Goal: Information Seeking & Learning: Learn about a topic

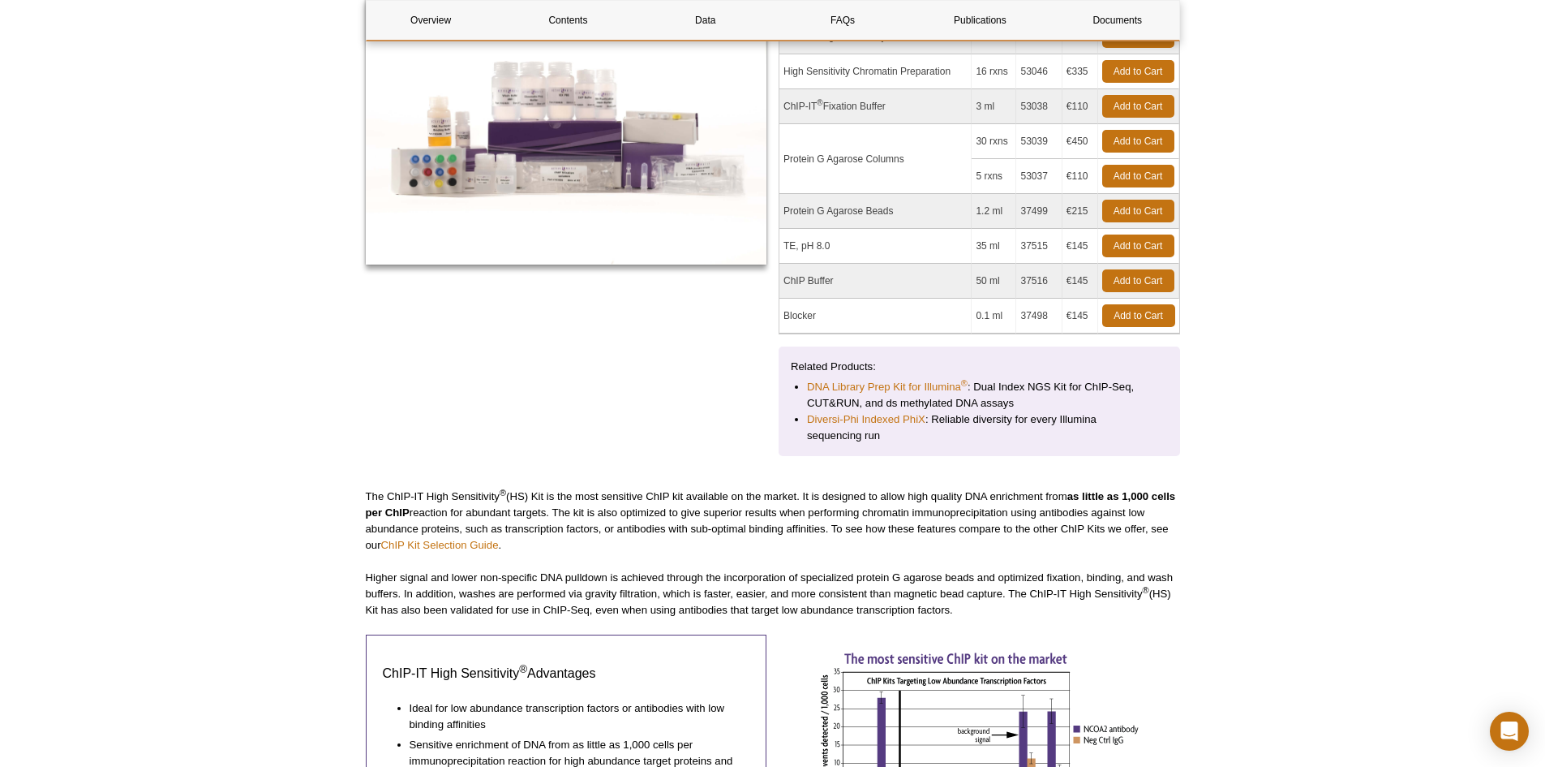
scroll to position [324, 0]
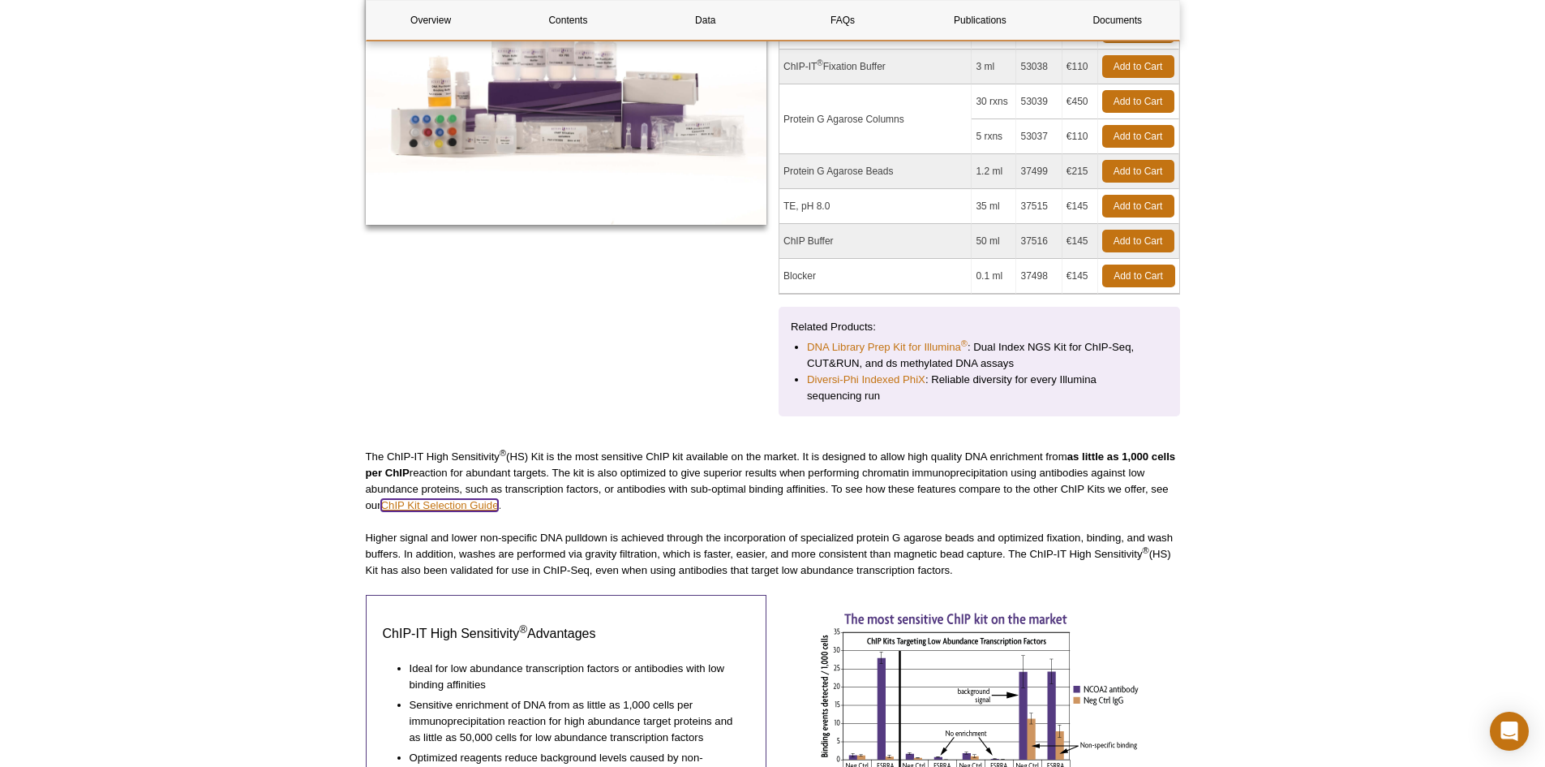
click at [436, 504] on link "ChIP Kit Selection Guide" at bounding box center [440, 505] width 118 height 12
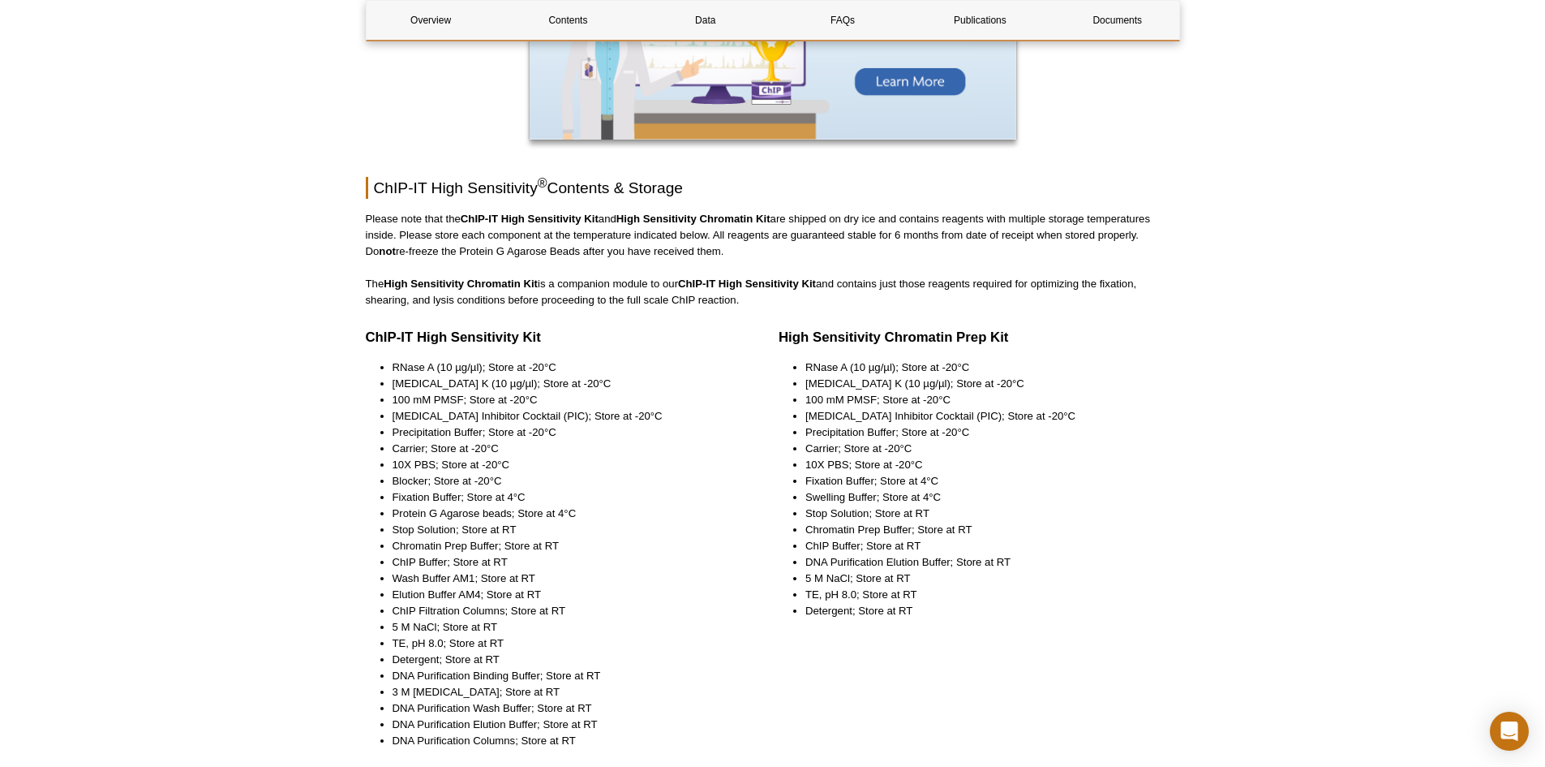
scroll to position [1866, 0]
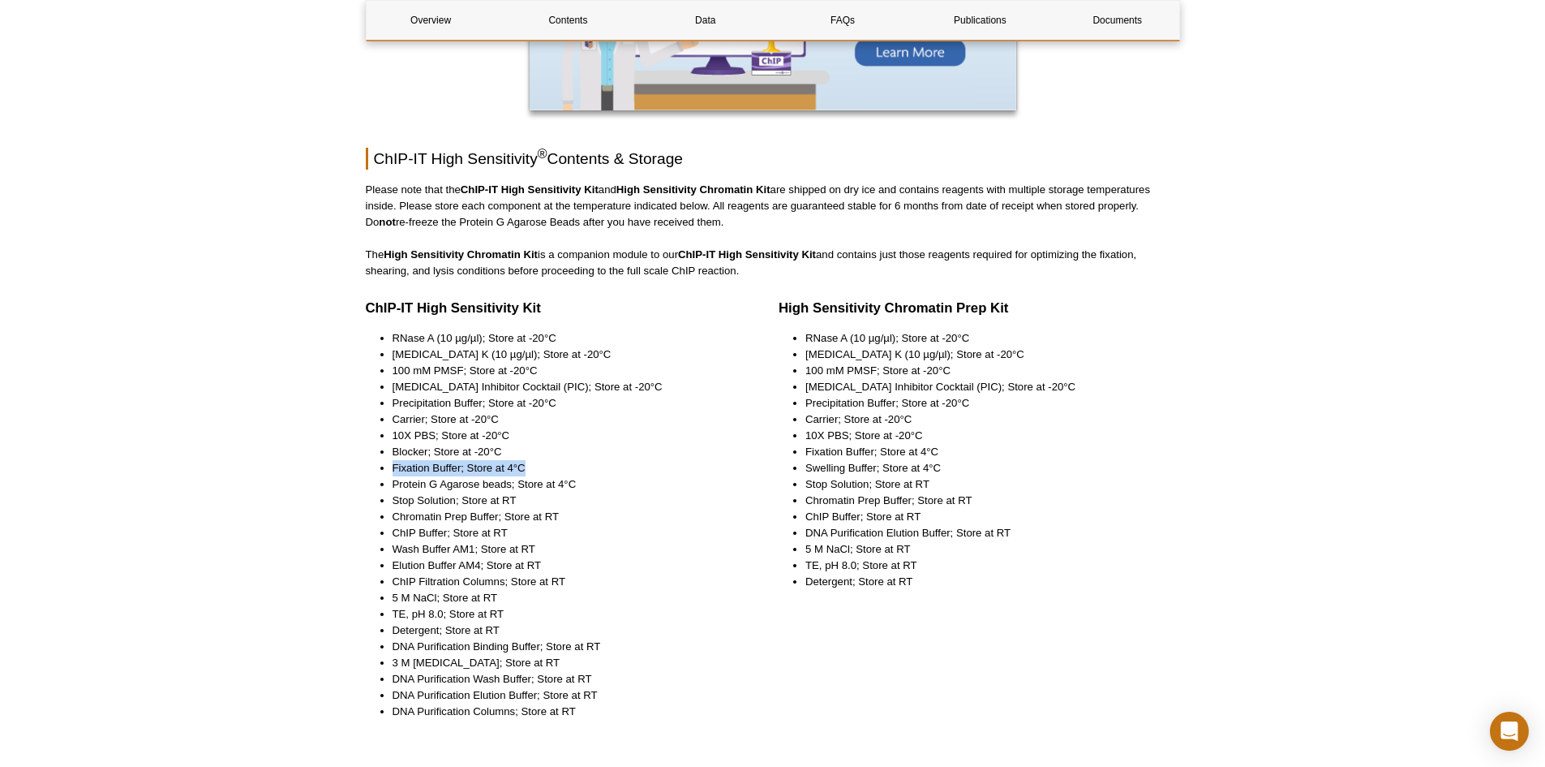
drag, startPoint x: 393, startPoint y: 465, endPoint x: 534, endPoint y: 470, distance: 141.2
click at [534, 470] on li "Fixation Buffer; Store at 4°C" at bounding box center [566, 468] width 346 height 16
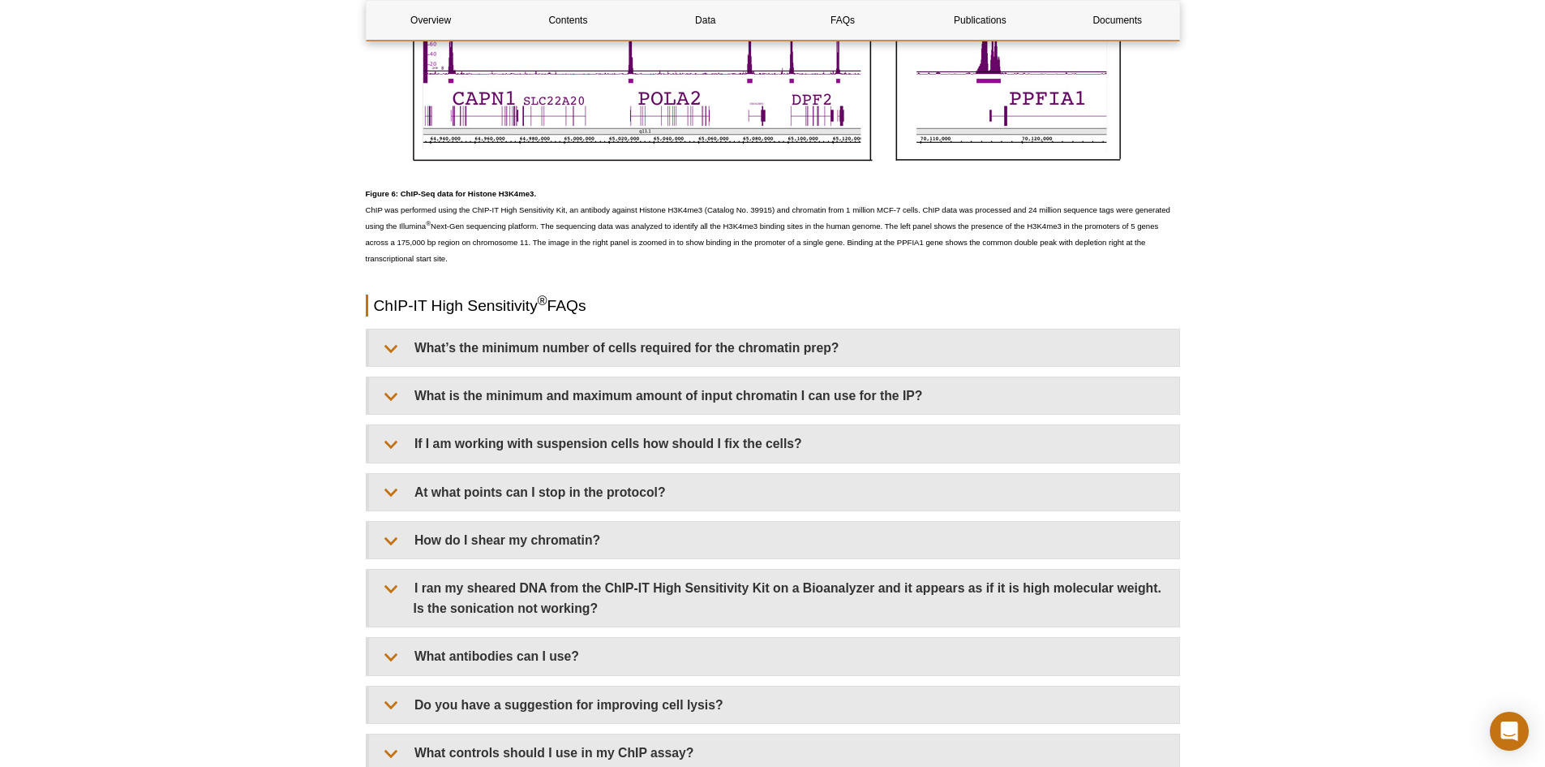
scroll to position [4380, 0]
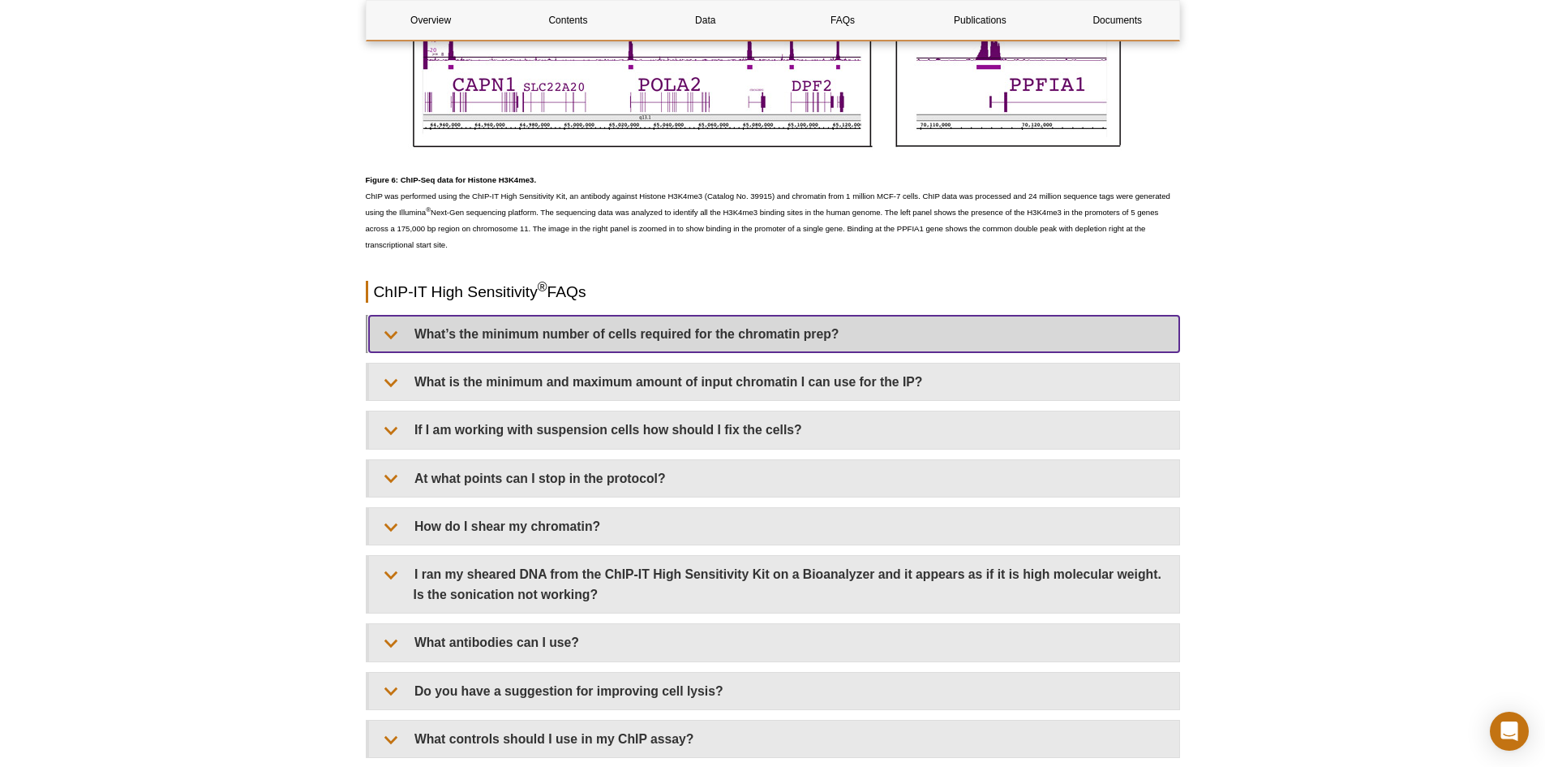
click at [834, 337] on summary "What’s the minimum number of cells required for the chromatin prep?" at bounding box center [774, 334] width 810 height 37
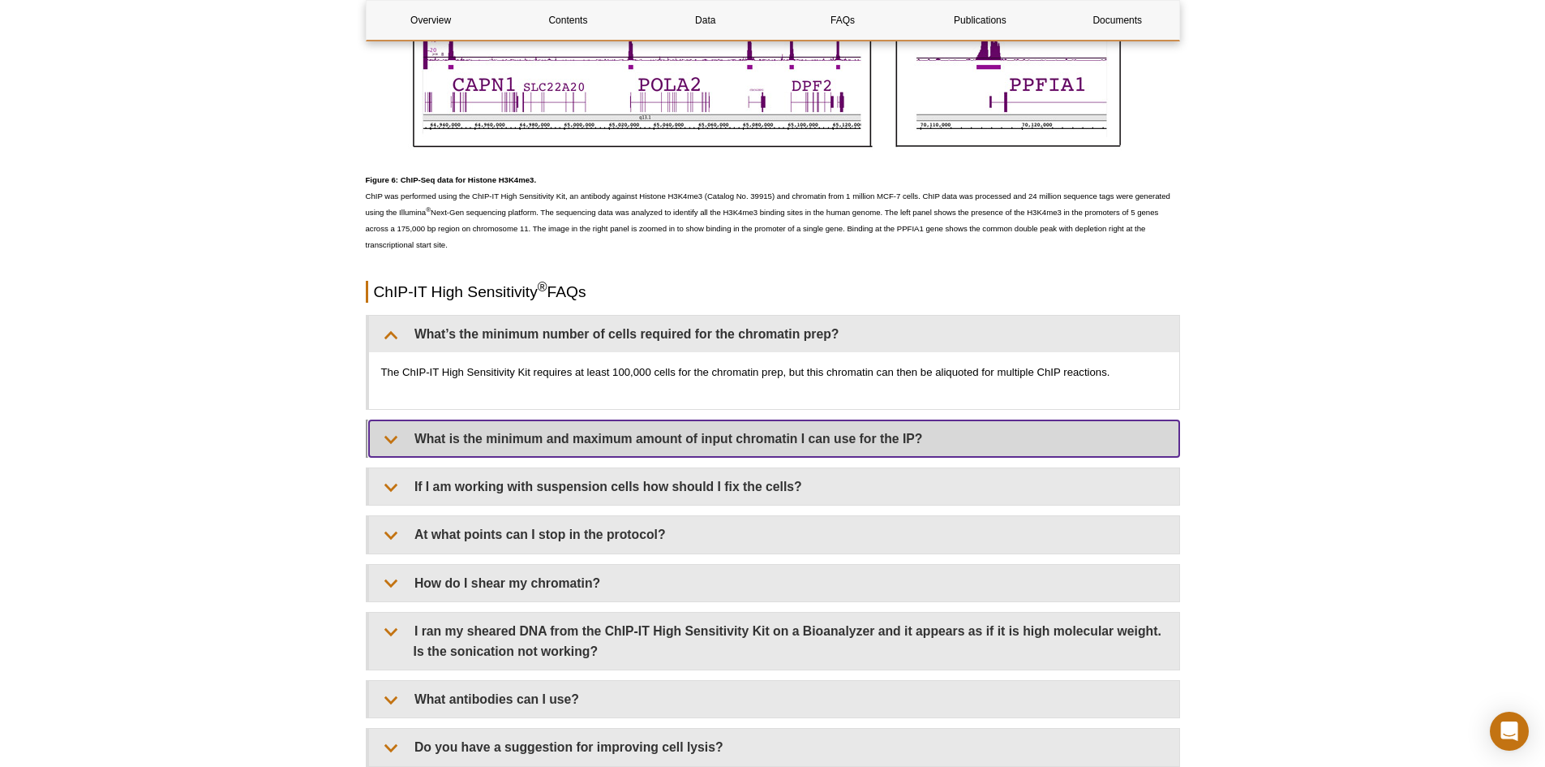
click at [835, 438] on summary "What is the minimum and maximum amount of input chromatin I can use for the IP?" at bounding box center [774, 438] width 810 height 37
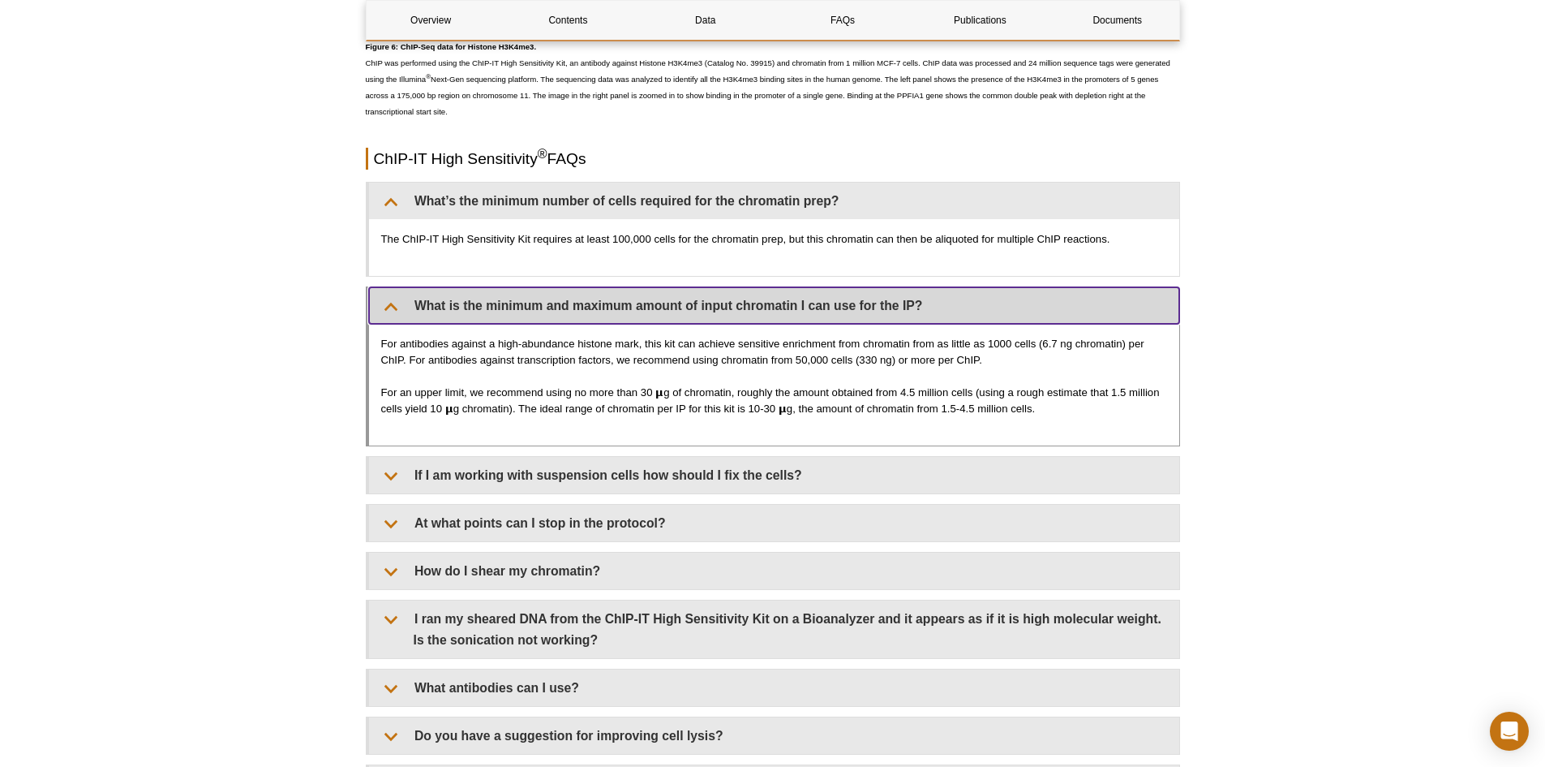
scroll to position [4542, 0]
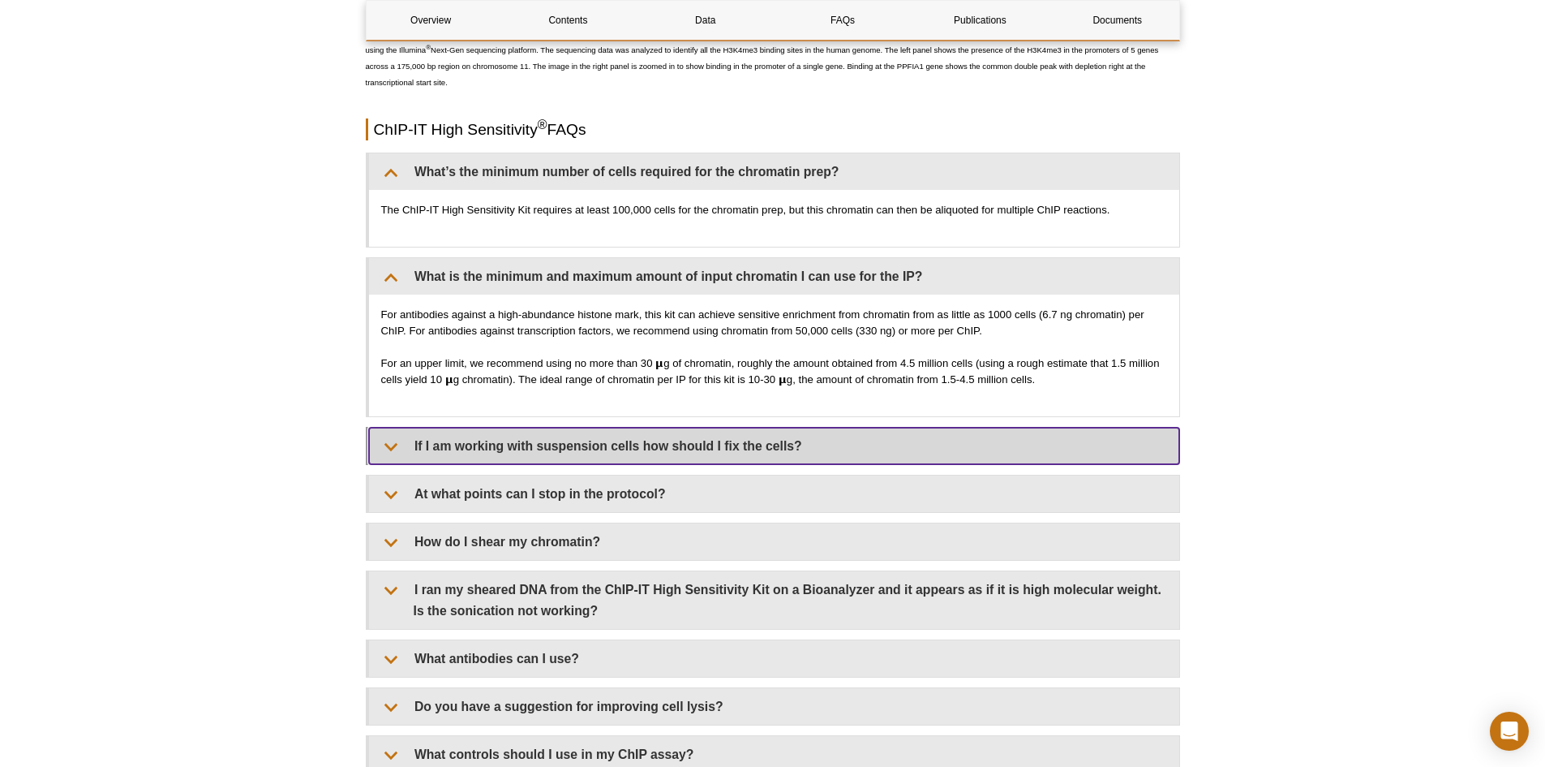
click at [685, 443] on summary "If I am working with suspension cells how should I fix the cells?" at bounding box center [774, 445] width 810 height 37
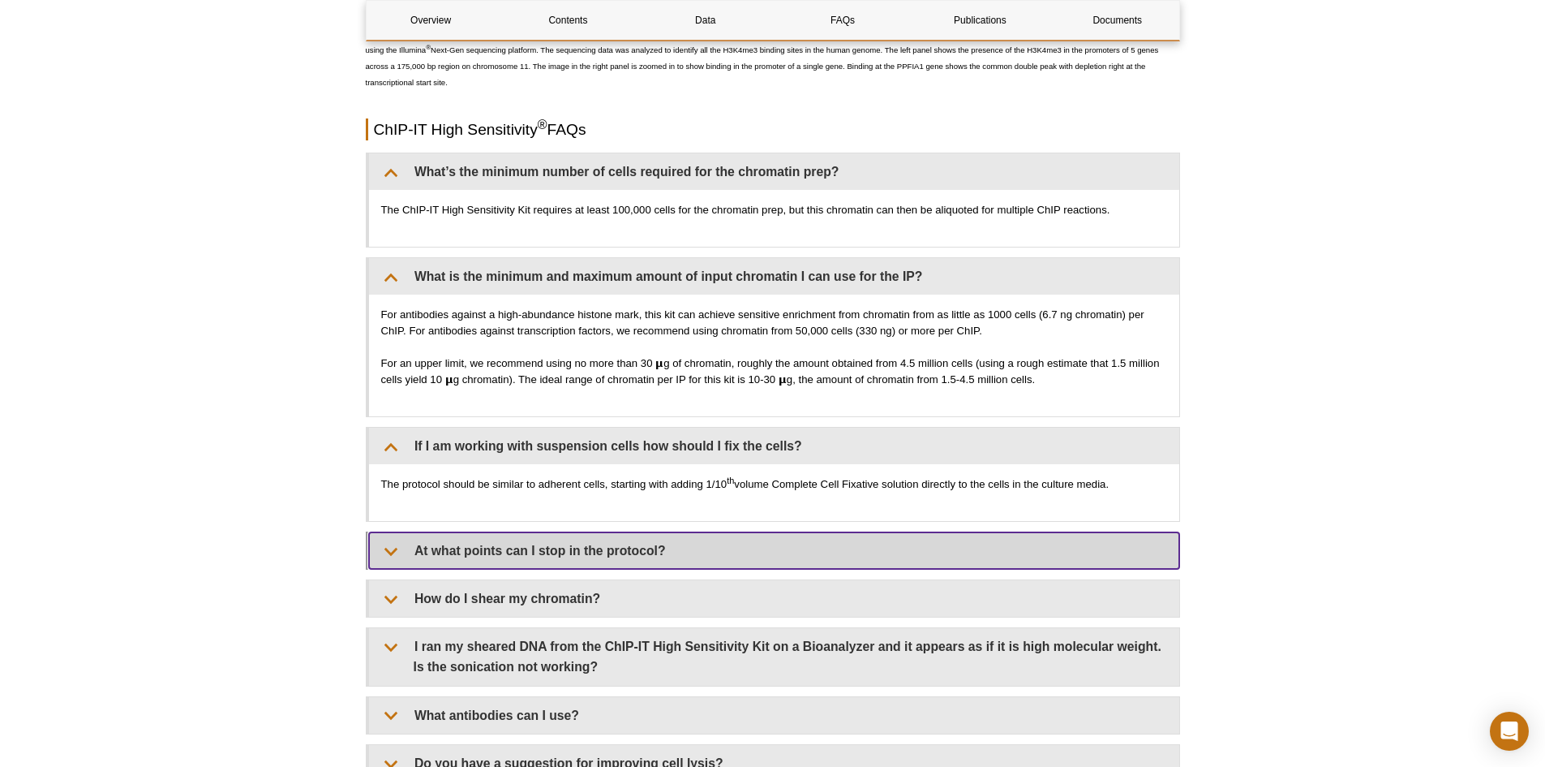
click at [646, 547] on summary "At what points can I stop in the protocol?" at bounding box center [774, 550] width 810 height 37
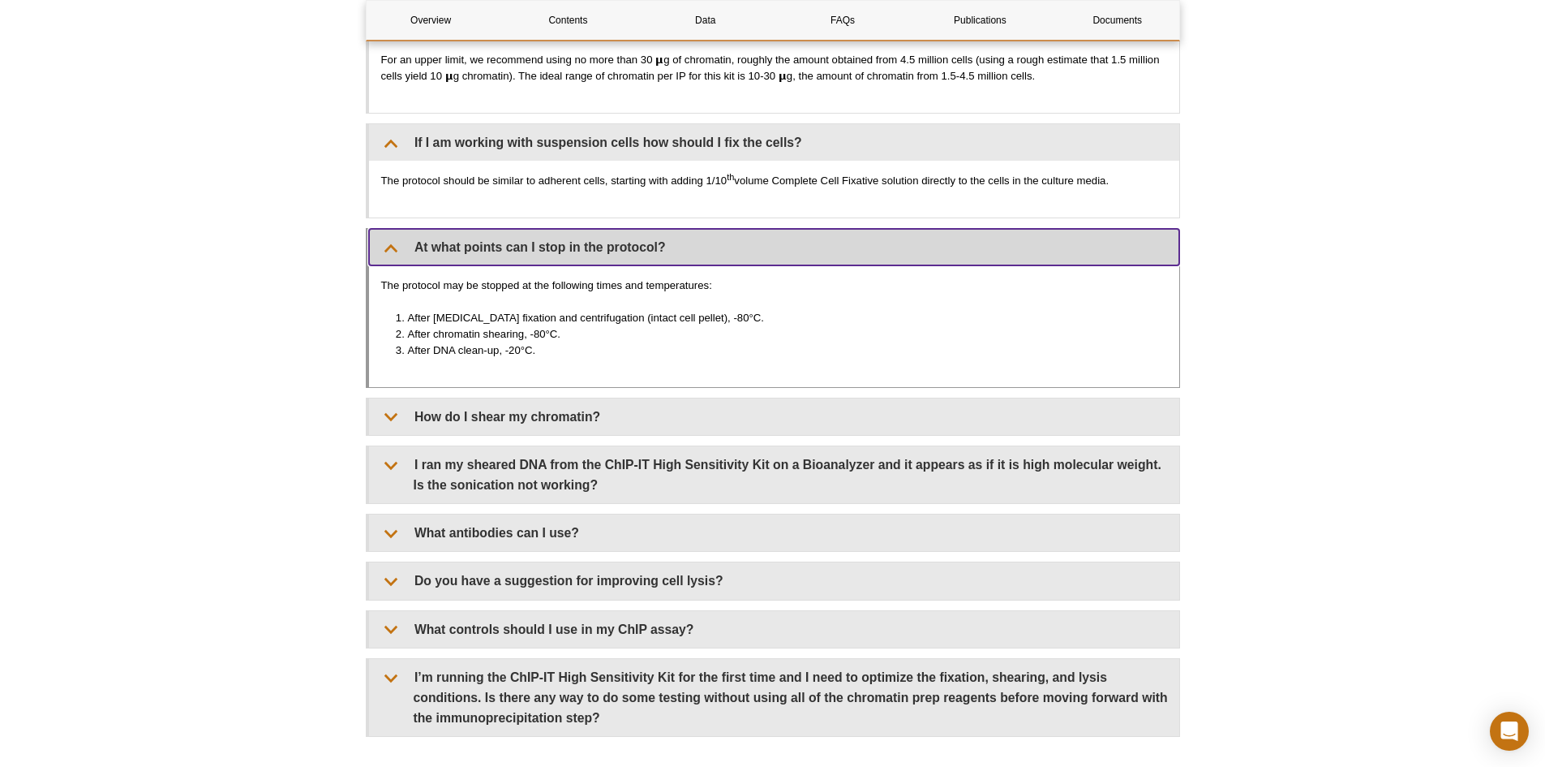
scroll to position [4867, 0]
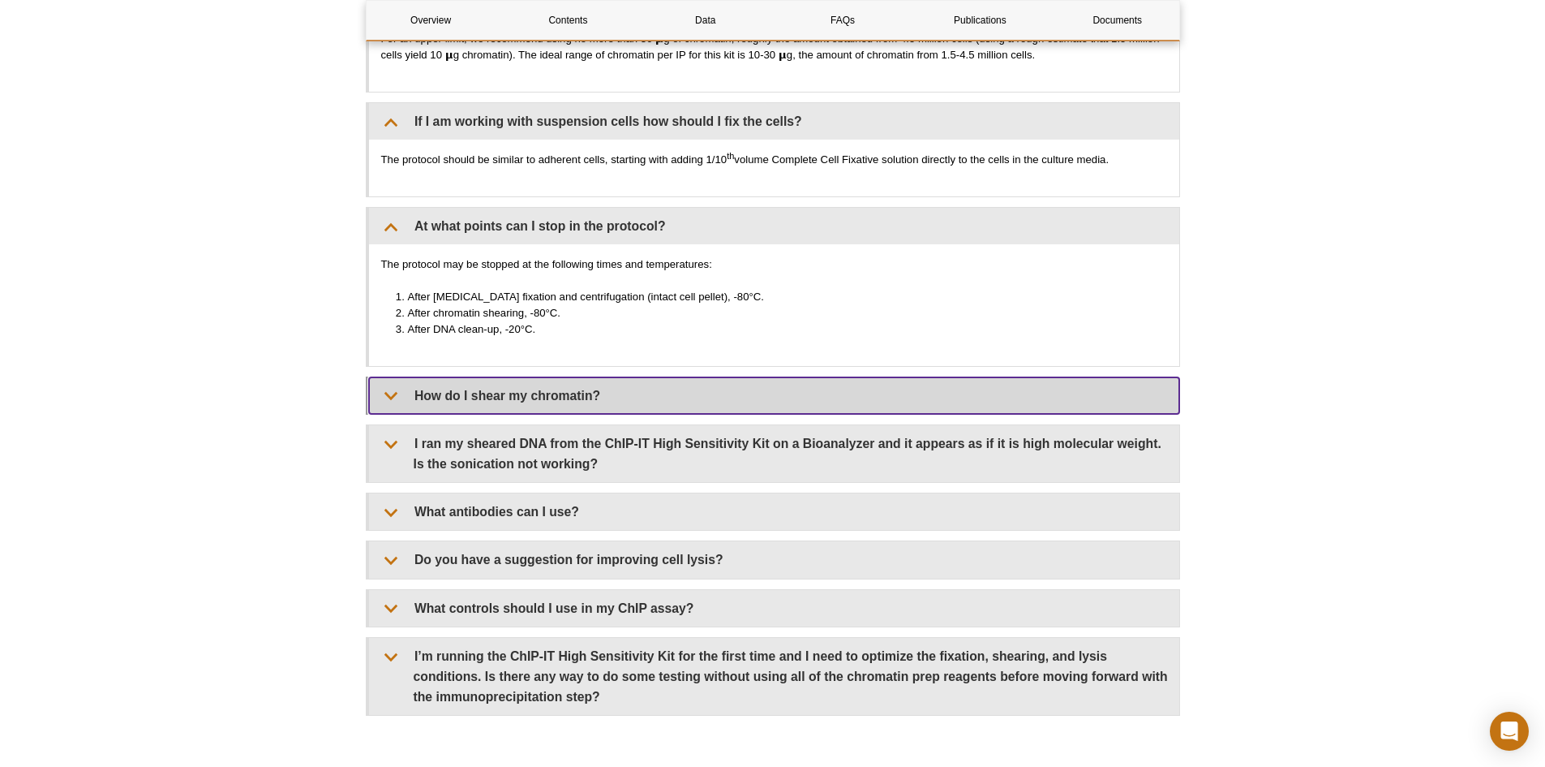
click at [587, 392] on summary "How do I shear my chromatin?" at bounding box center [774, 395] width 810 height 37
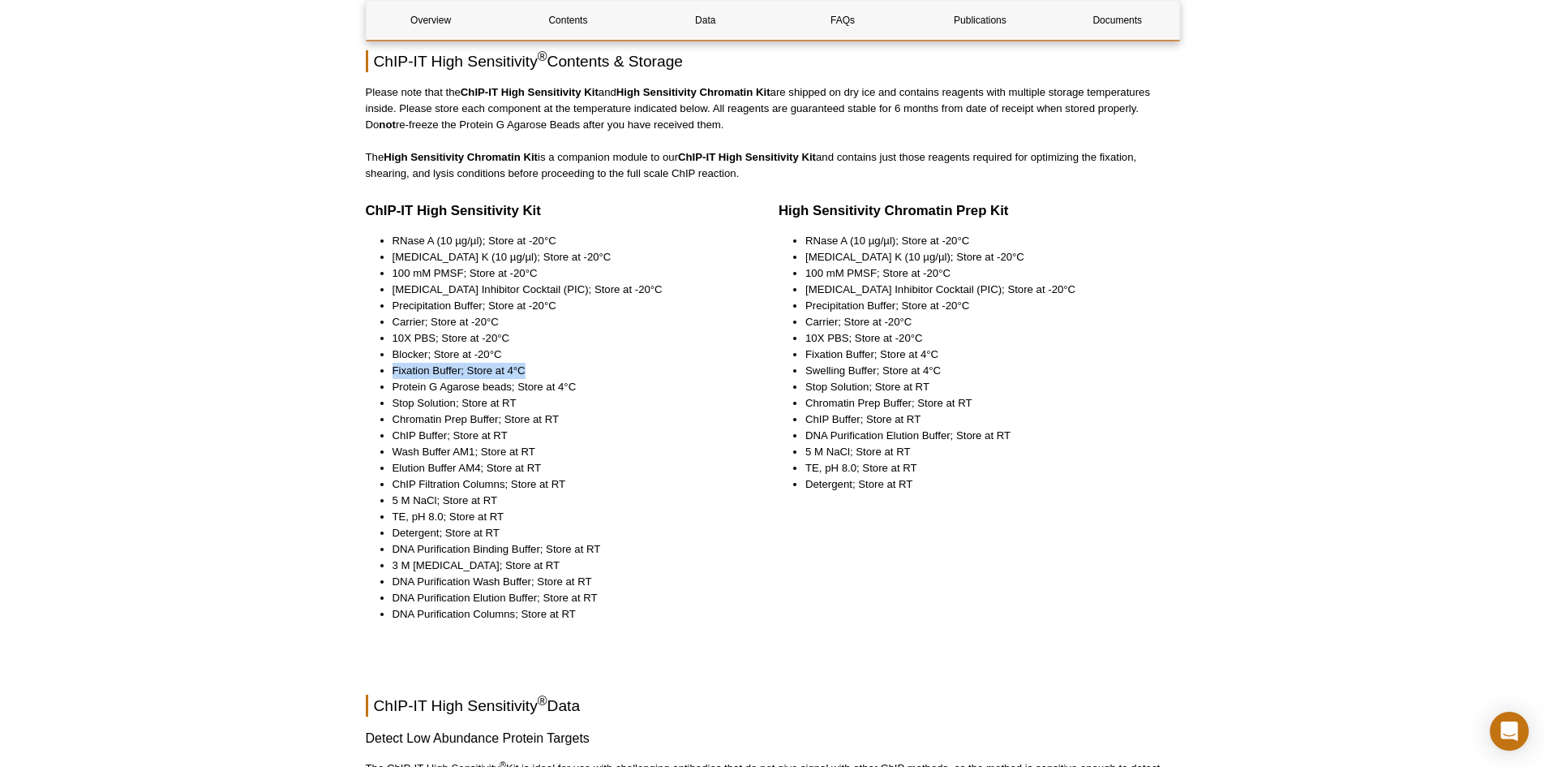
scroll to position [1914, 0]
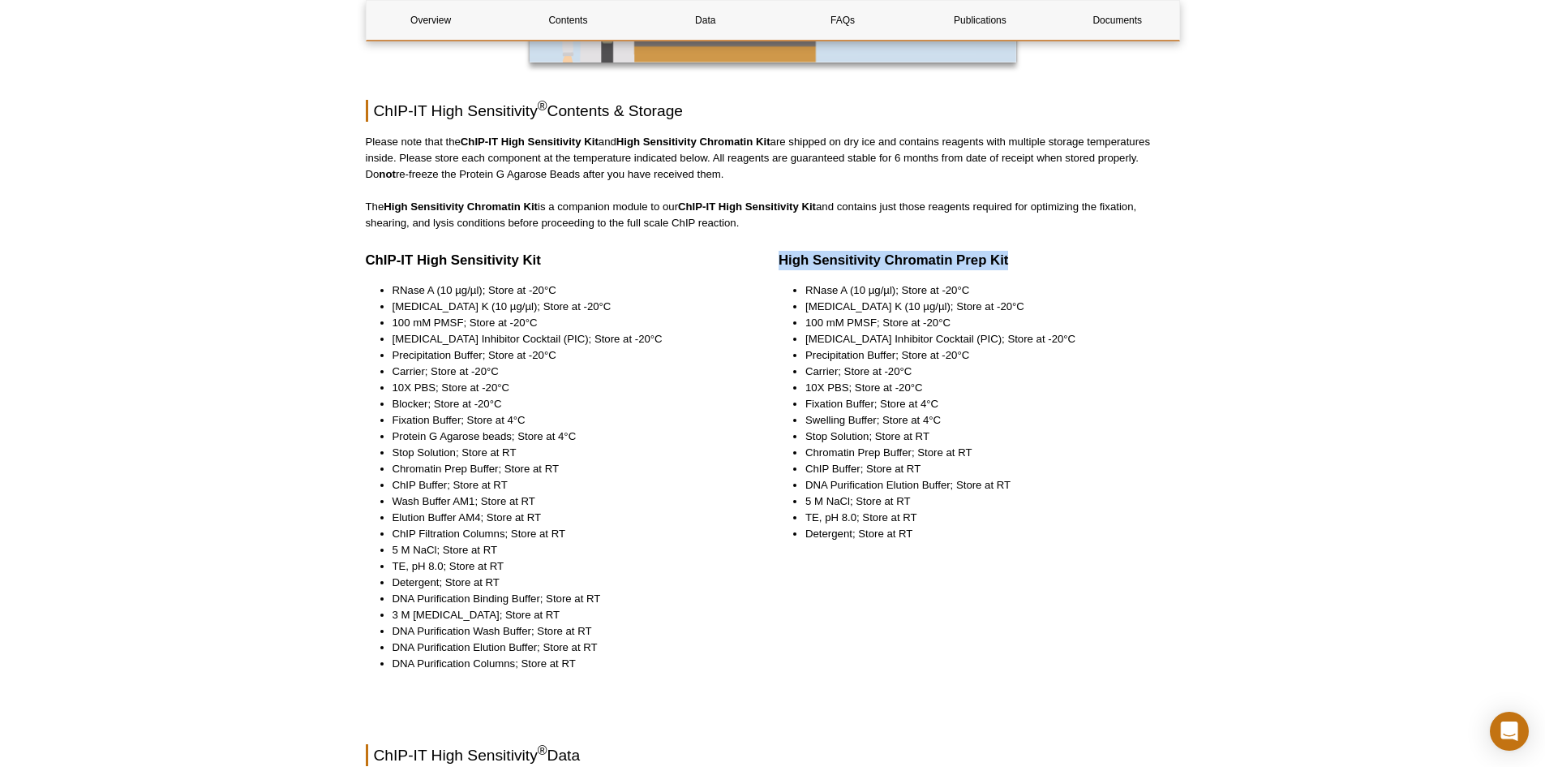
drag, startPoint x: 1014, startPoint y: 256, endPoint x: 782, endPoint y: 265, distance: 232.2
click at [782, 265] on h3 "High Sensitivity Chromatin Prep Kit" at bounding box center [980, 260] width 402 height 19
click at [660, 388] on li "10X PBS; Store at -20°C" at bounding box center [566, 388] width 346 height 16
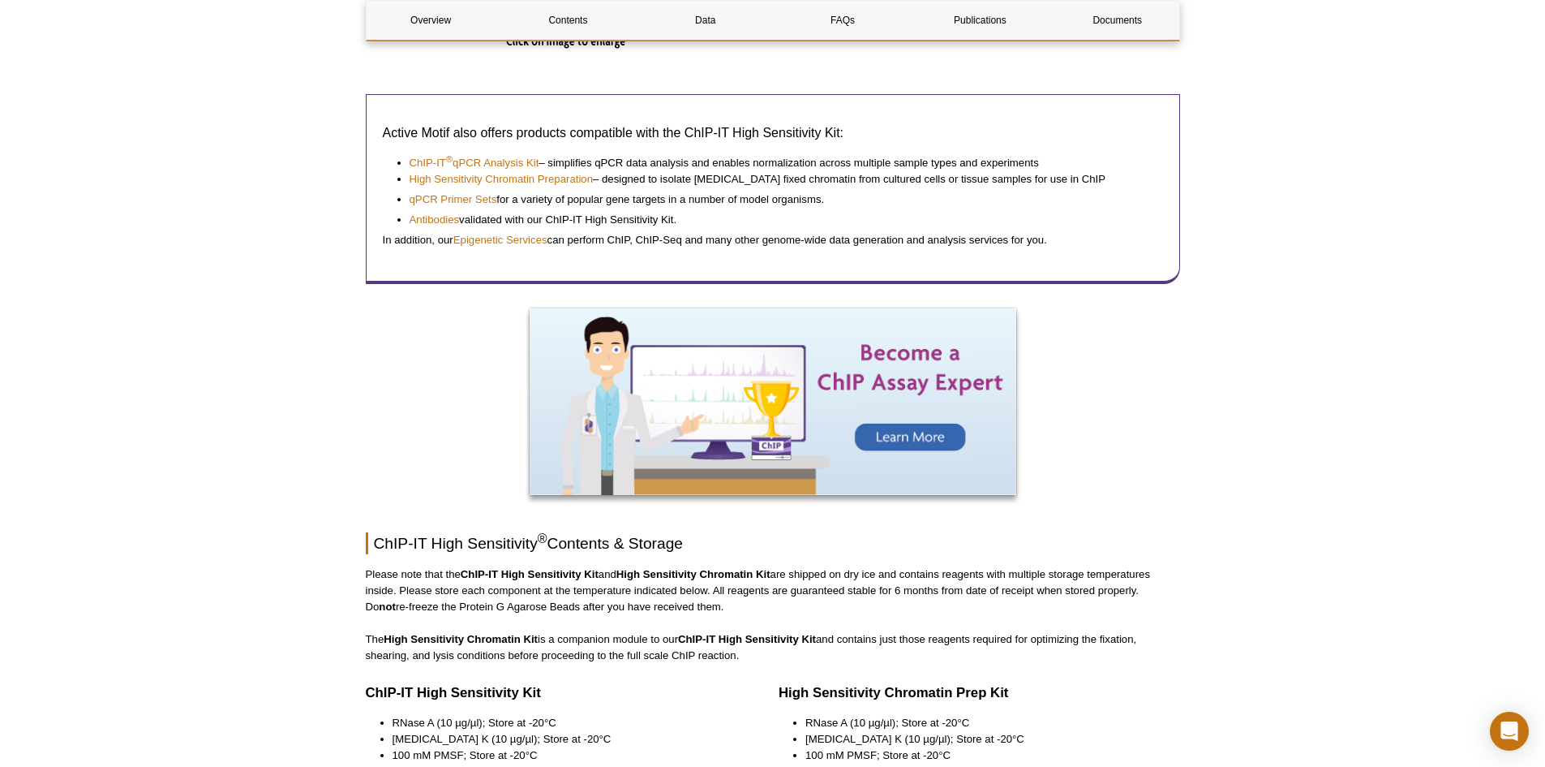
scroll to position [1866, 0]
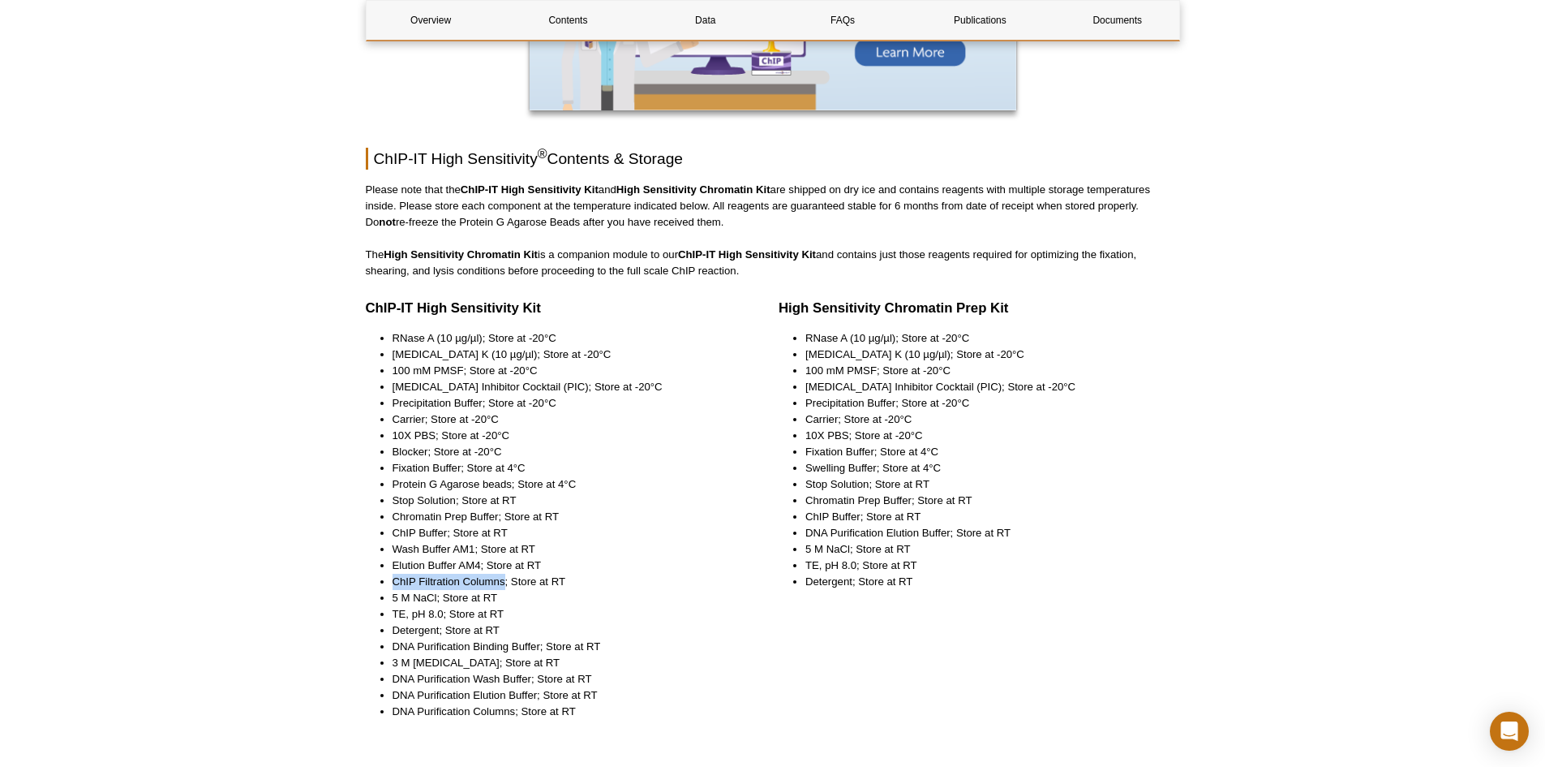
drag, startPoint x: 393, startPoint y: 579, endPoint x: 505, endPoint y: 579, distance: 111.9
click at [505, 579] on li "ChIP Filtration Columns; Store at RT" at bounding box center [566, 581] width 346 height 16
drag, startPoint x: 511, startPoint y: 486, endPoint x: 470, endPoint y: 487, distance: 40.6
click at [472, 487] on li "Protein G Agarose beads; Store at 4°C" at bounding box center [566, 484] width 346 height 16
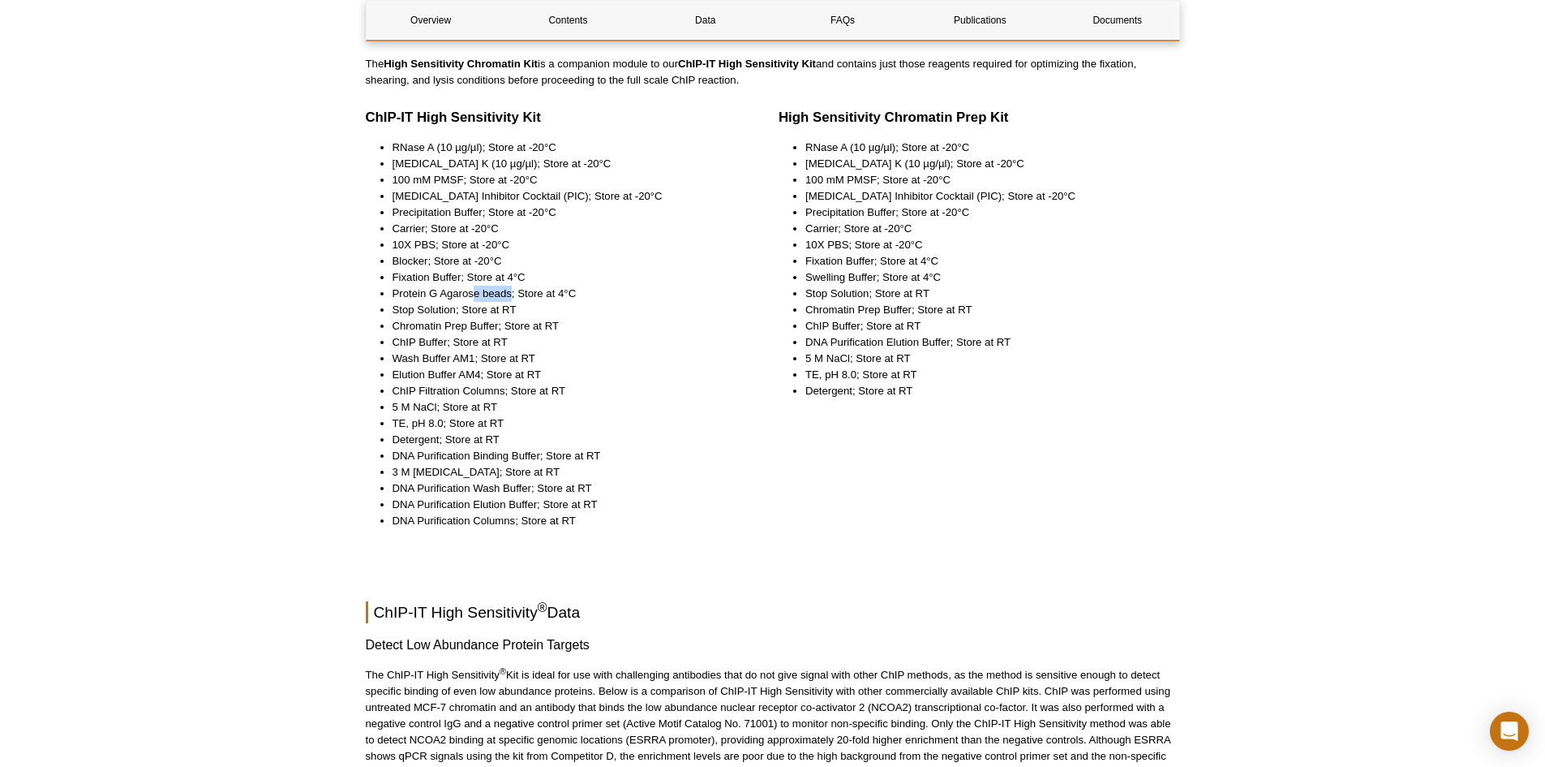
scroll to position [2028, 0]
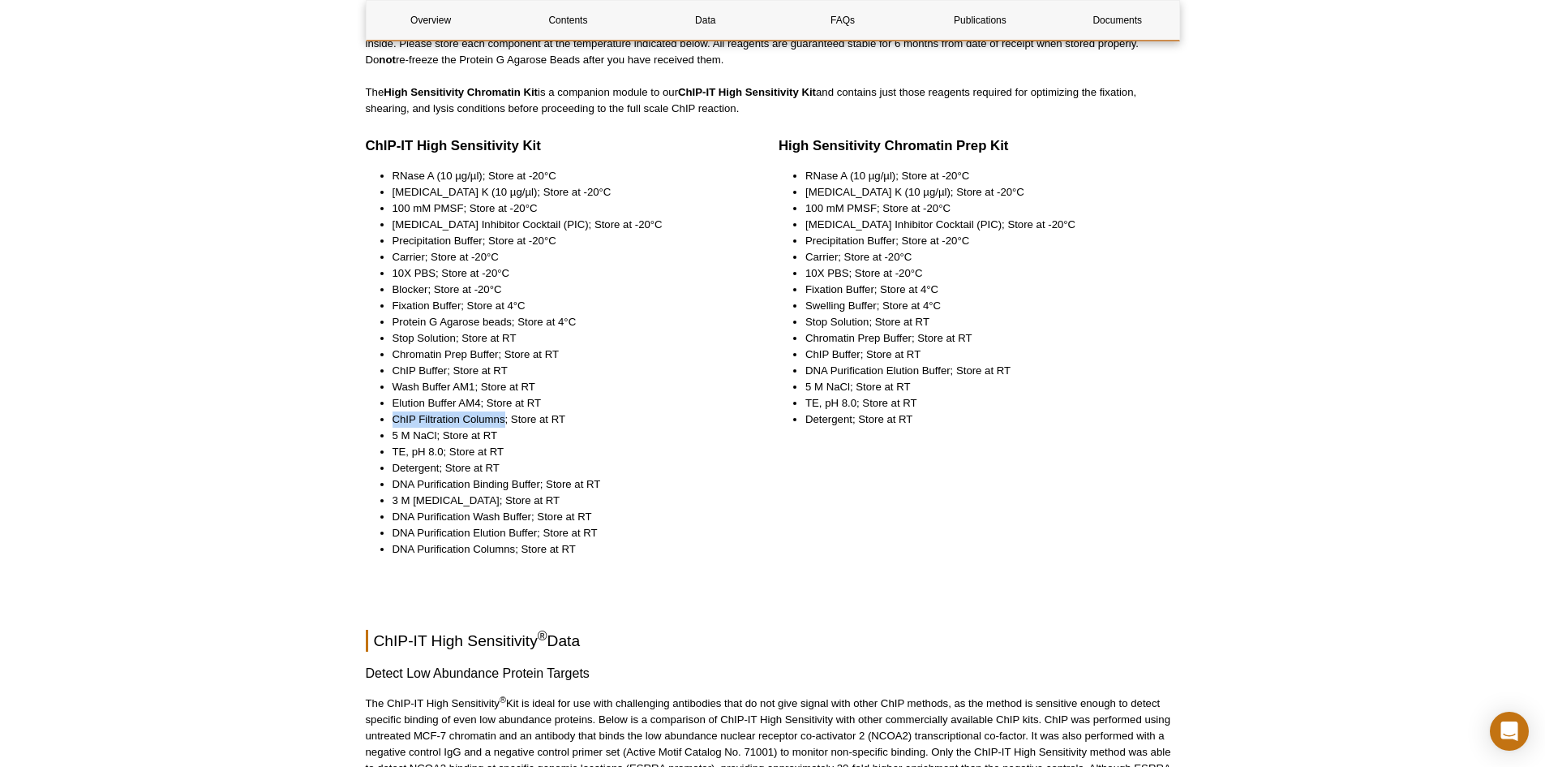
drag, startPoint x: 393, startPoint y: 416, endPoint x: 506, endPoint y: 414, distance: 113.6
click at [506, 414] on li "ChIP Filtration Columns; Store at RT" at bounding box center [566, 419] width 346 height 16
drag, startPoint x: 393, startPoint y: 549, endPoint x: 513, endPoint y: 546, distance: 120.1
click at [513, 546] on li "DNA Purification Columns; Store at RT" at bounding box center [566, 549] width 346 height 16
drag, startPoint x: 394, startPoint y: 418, endPoint x: 503, endPoint y: 423, distance: 108.8
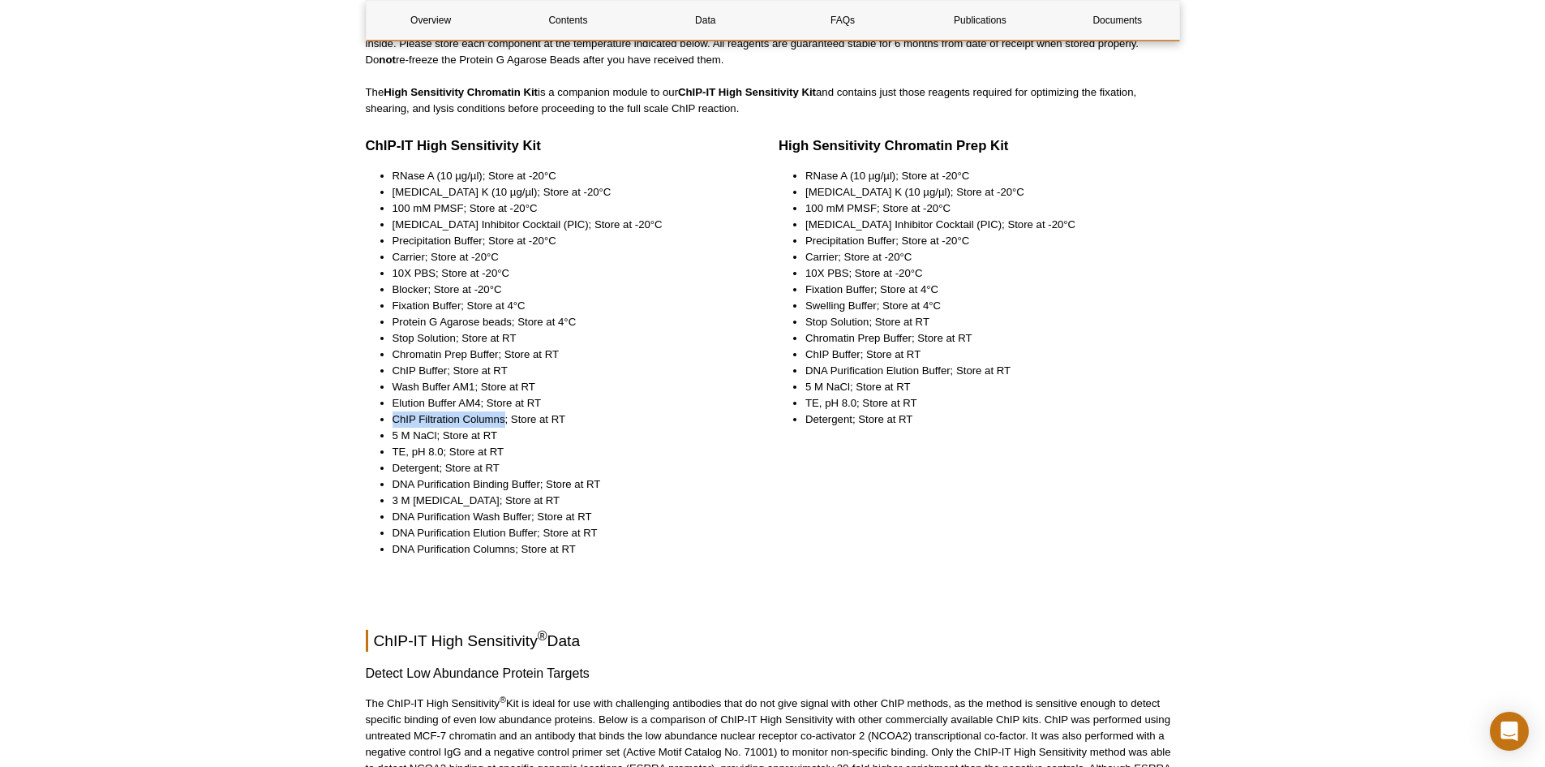
click at [503, 423] on li "ChIP Filtration Columns; Store at RT" at bounding box center [566, 419] width 346 height 16
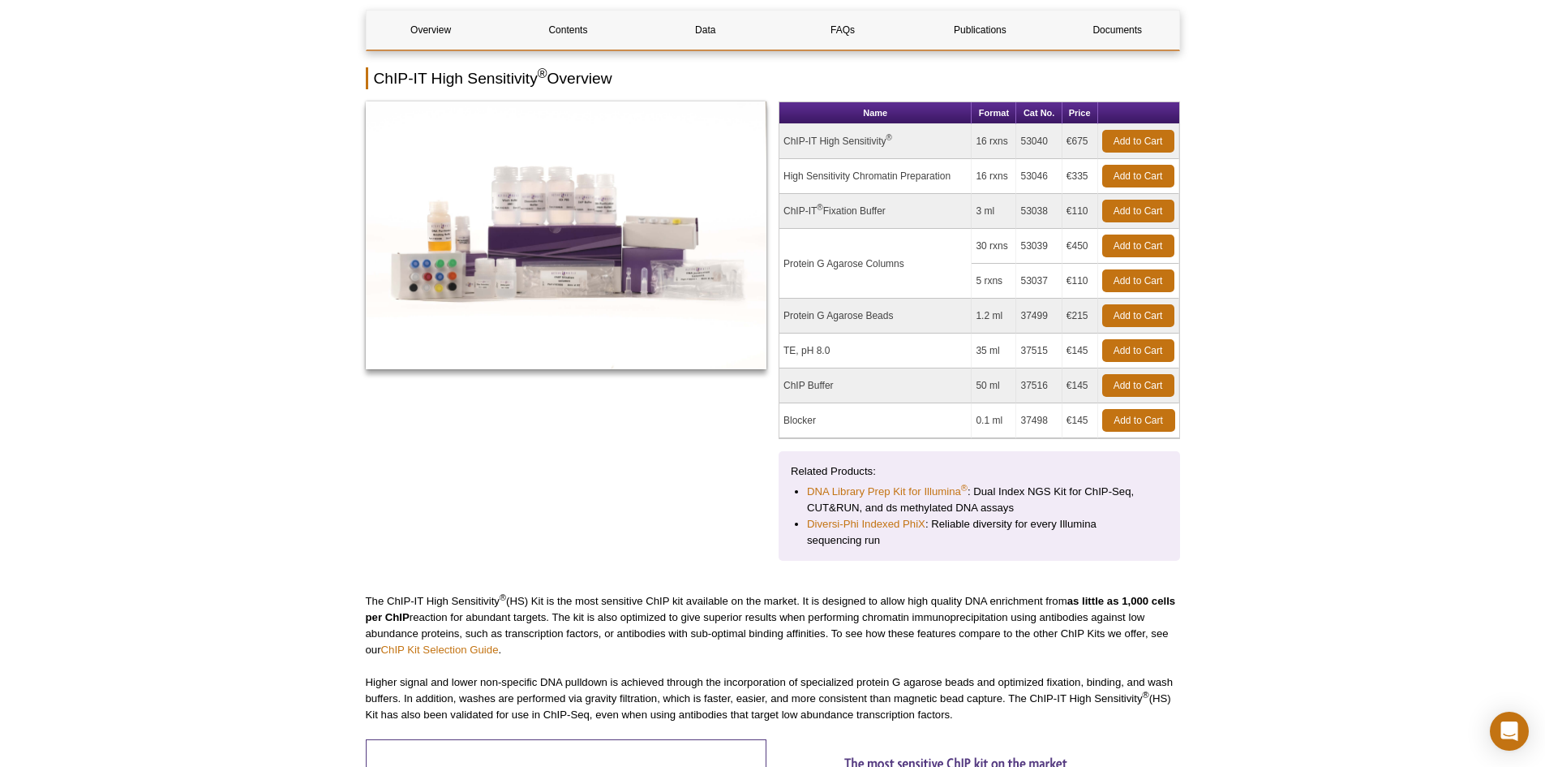
scroll to position [162, 0]
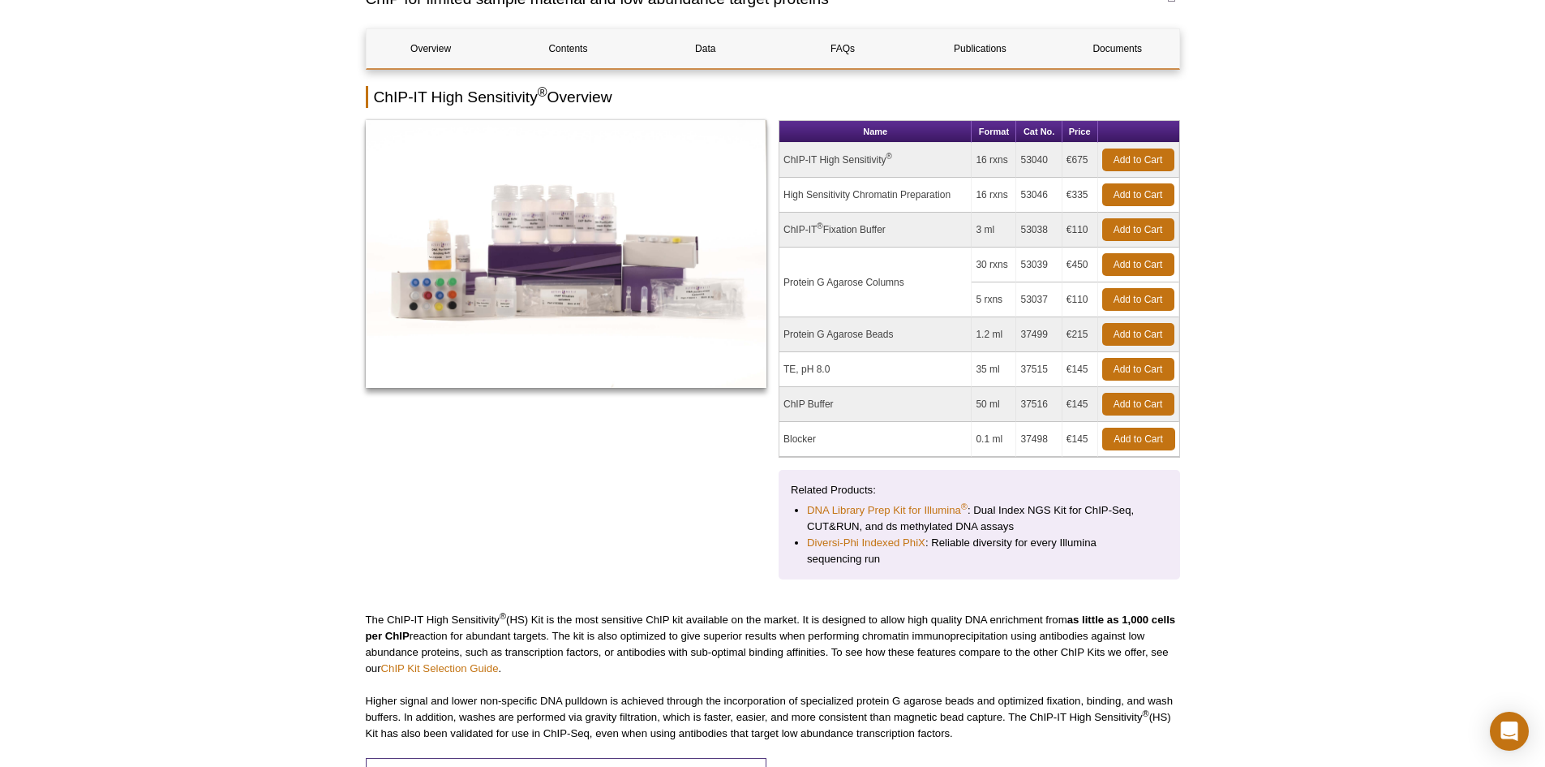
drag, startPoint x: 1088, startPoint y: 158, endPoint x: 1072, endPoint y: 158, distance: 16.2
click at [1072, 158] on td "€675" at bounding box center [1081, 160] width 36 height 35
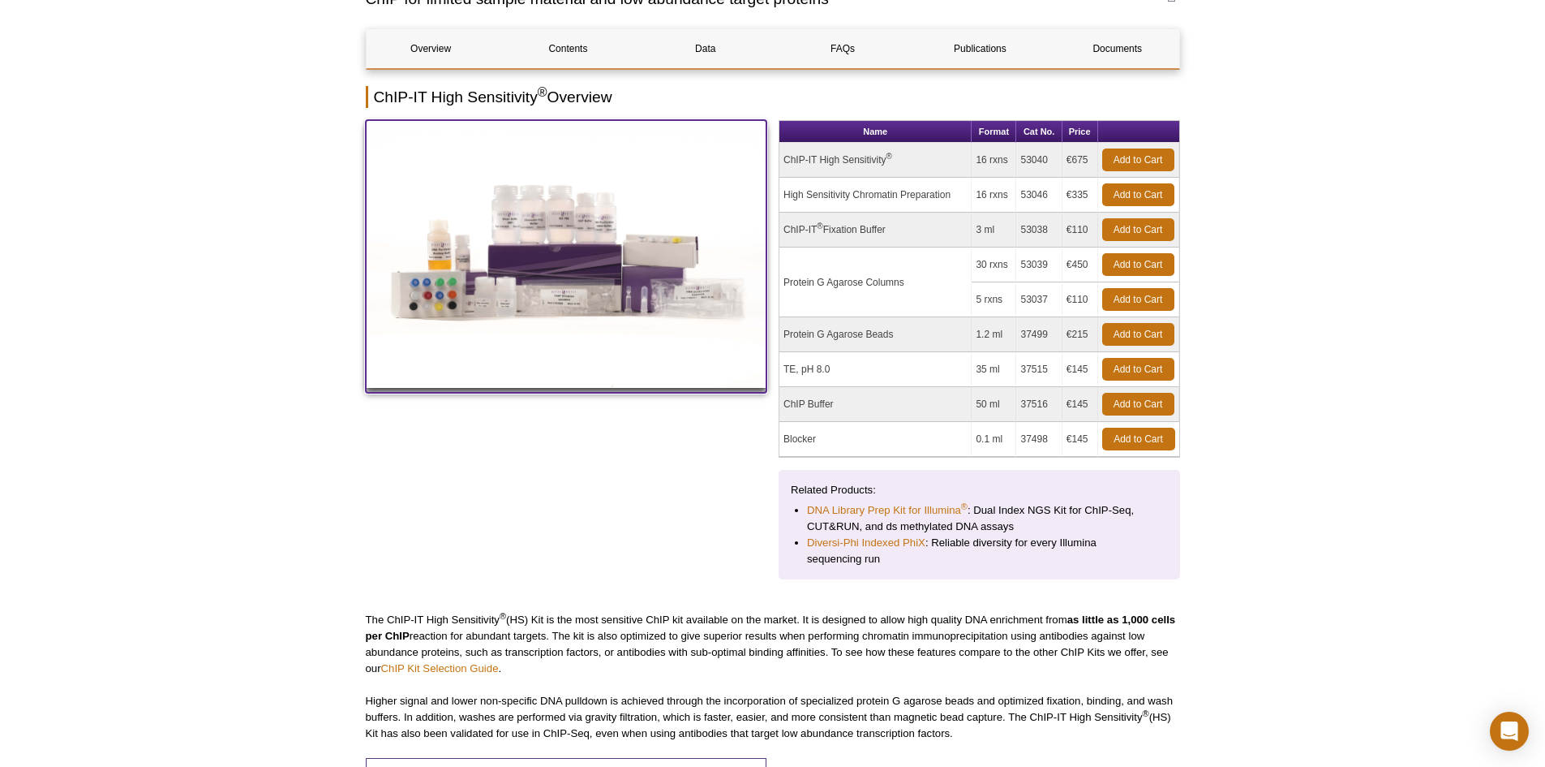
click at [560, 286] on img at bounding box center [567, 254] width 402 height 268
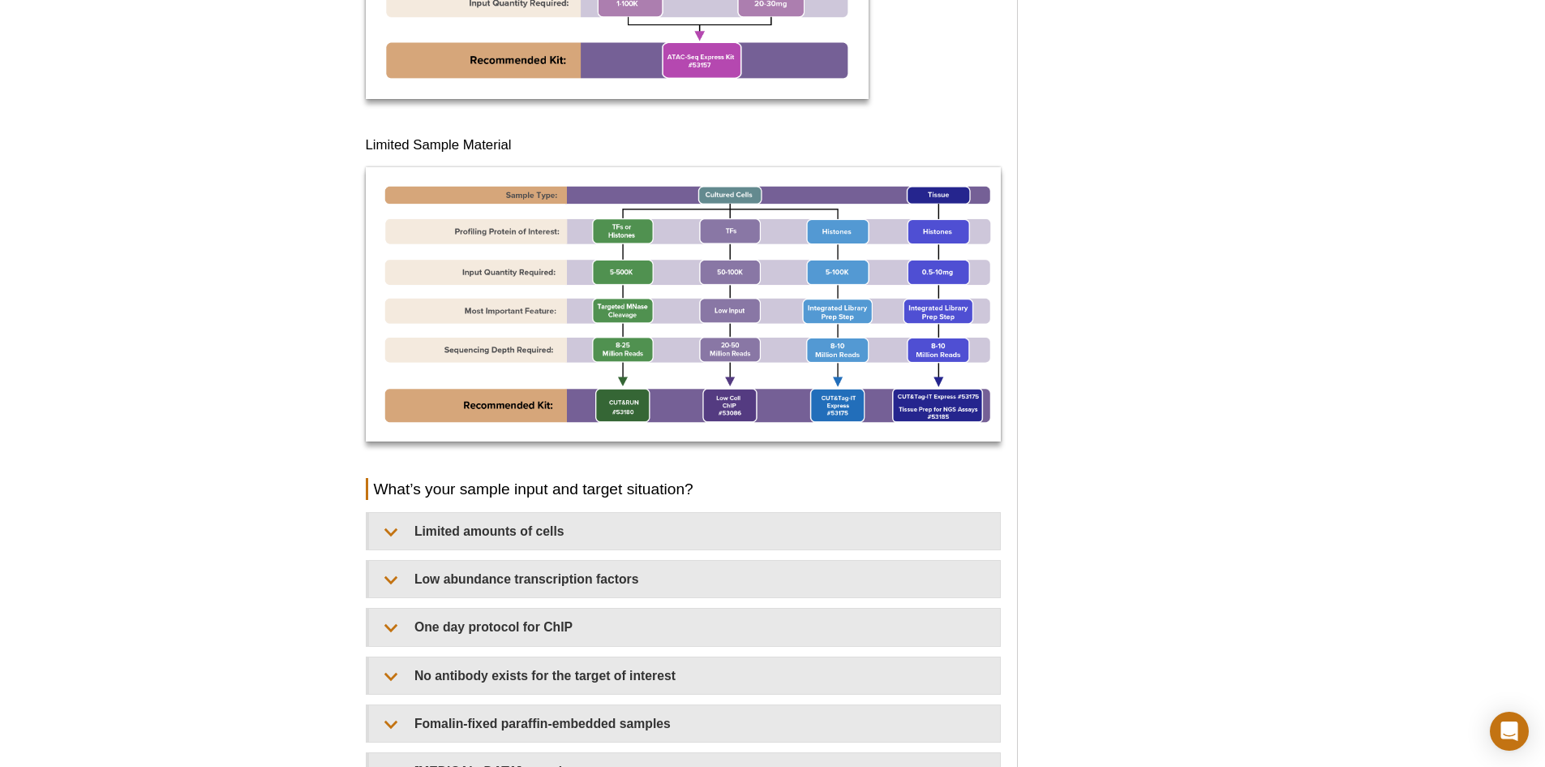
scroll to position [1055, 0]
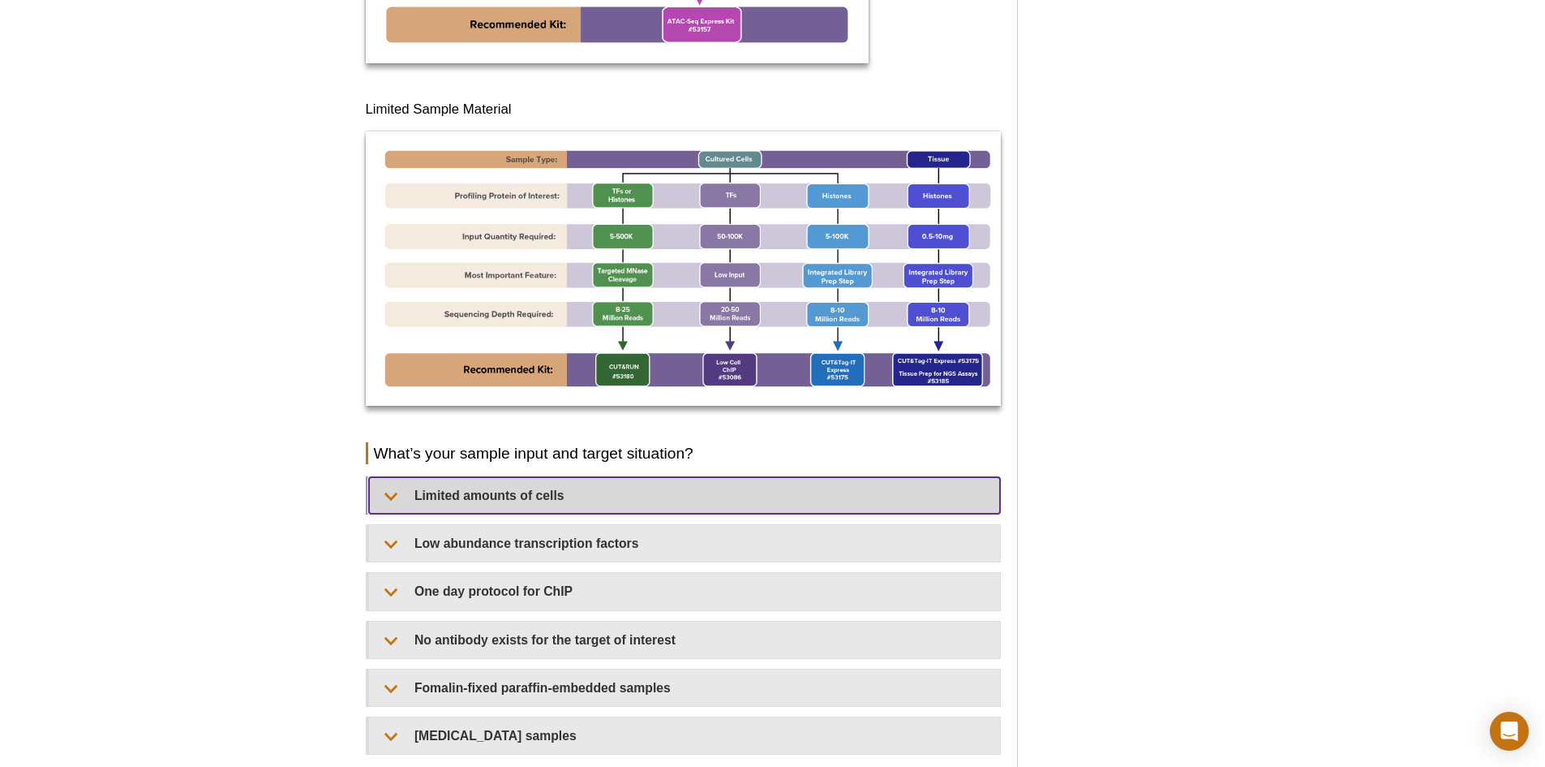
click at [516, 490] on summary "Limited amounts of cells​" at bounding box center [684, 495] width 631 height 37
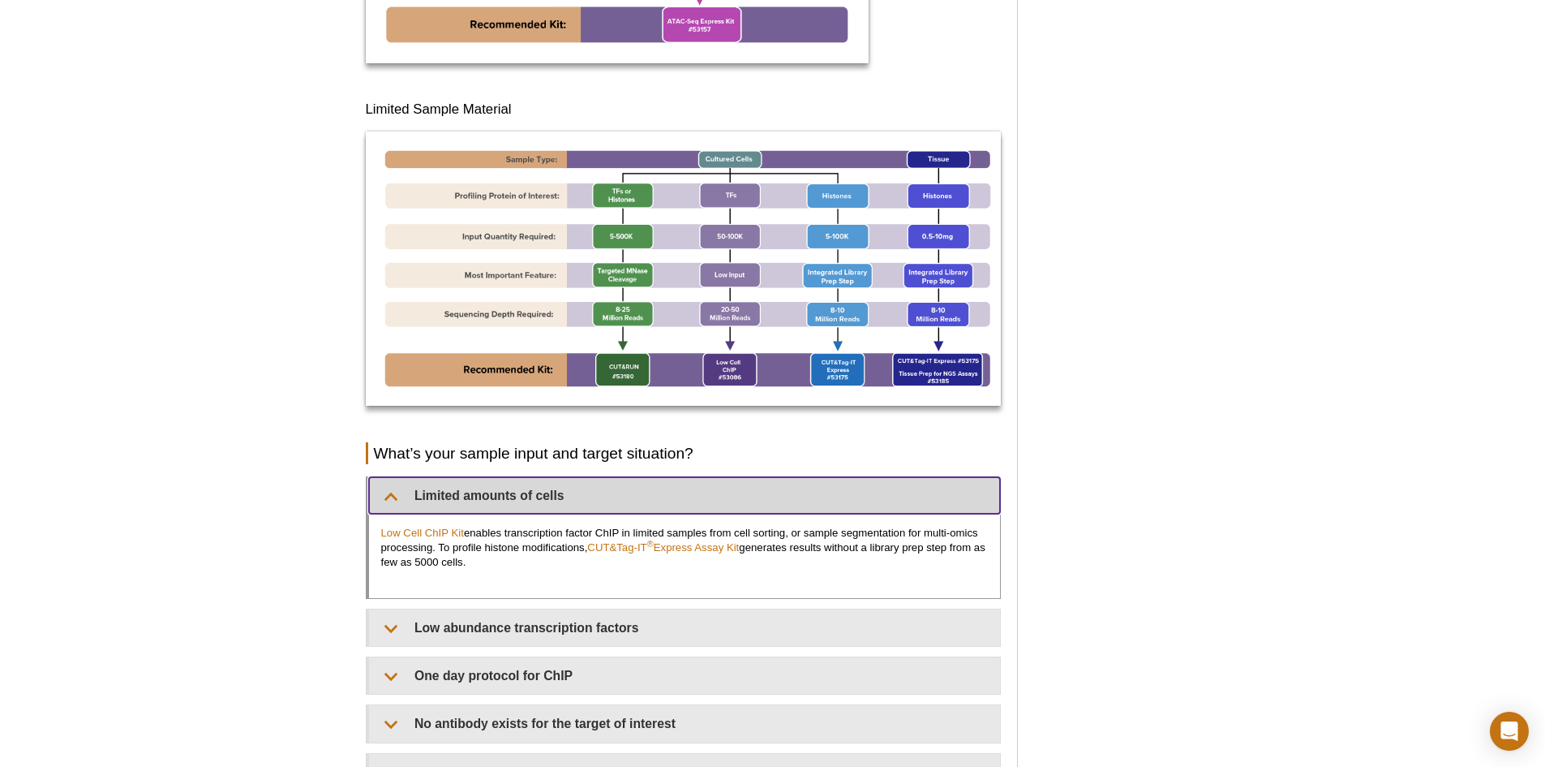
click at [516, 490] on summary "Limited amounts of cells​" at bounding box center [684, 495] width 631 height 37
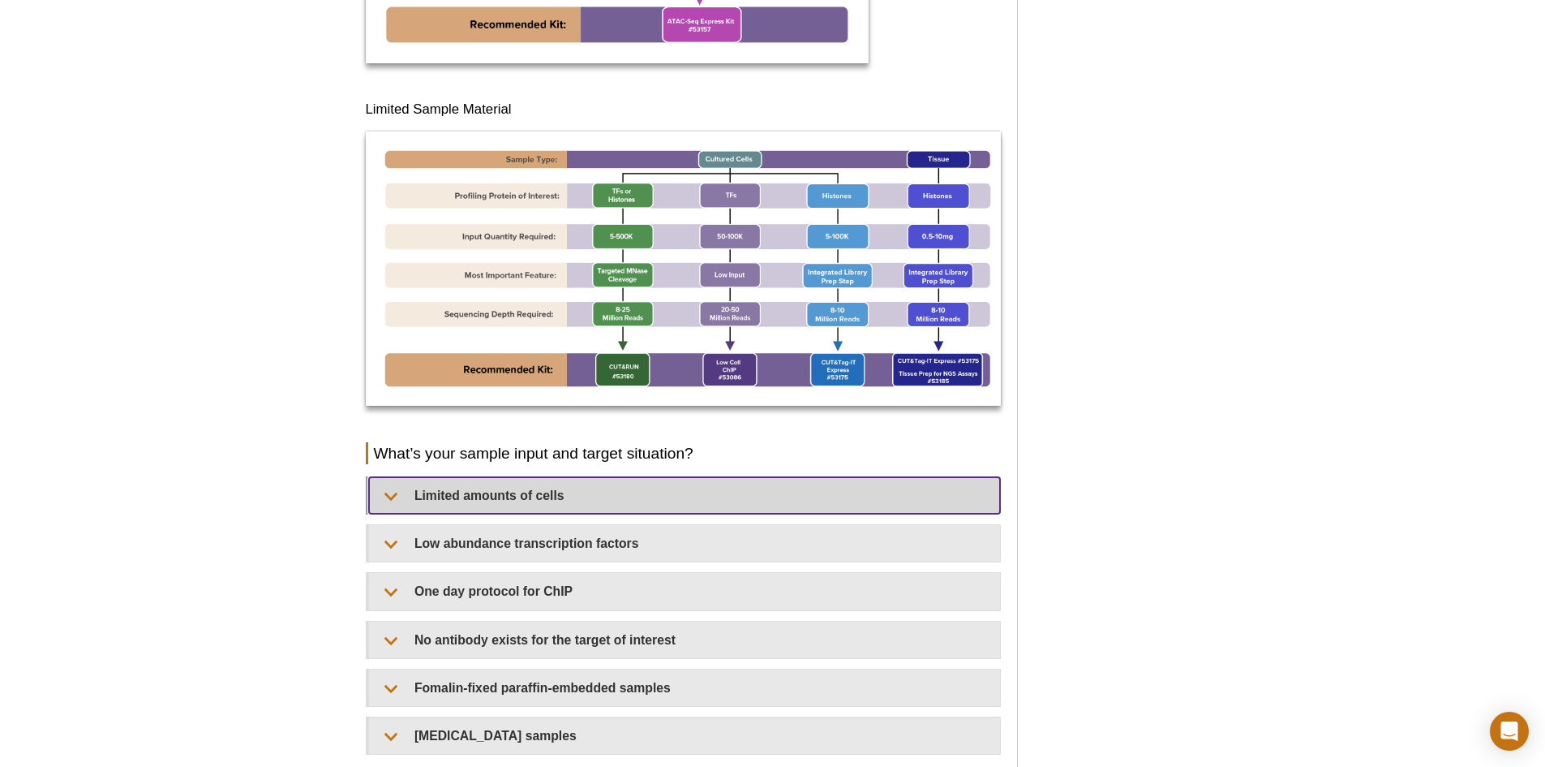
click at [518, 487] on summary "Limited amounts of cells​" at bounding box center [684, 495] width 631 height 37
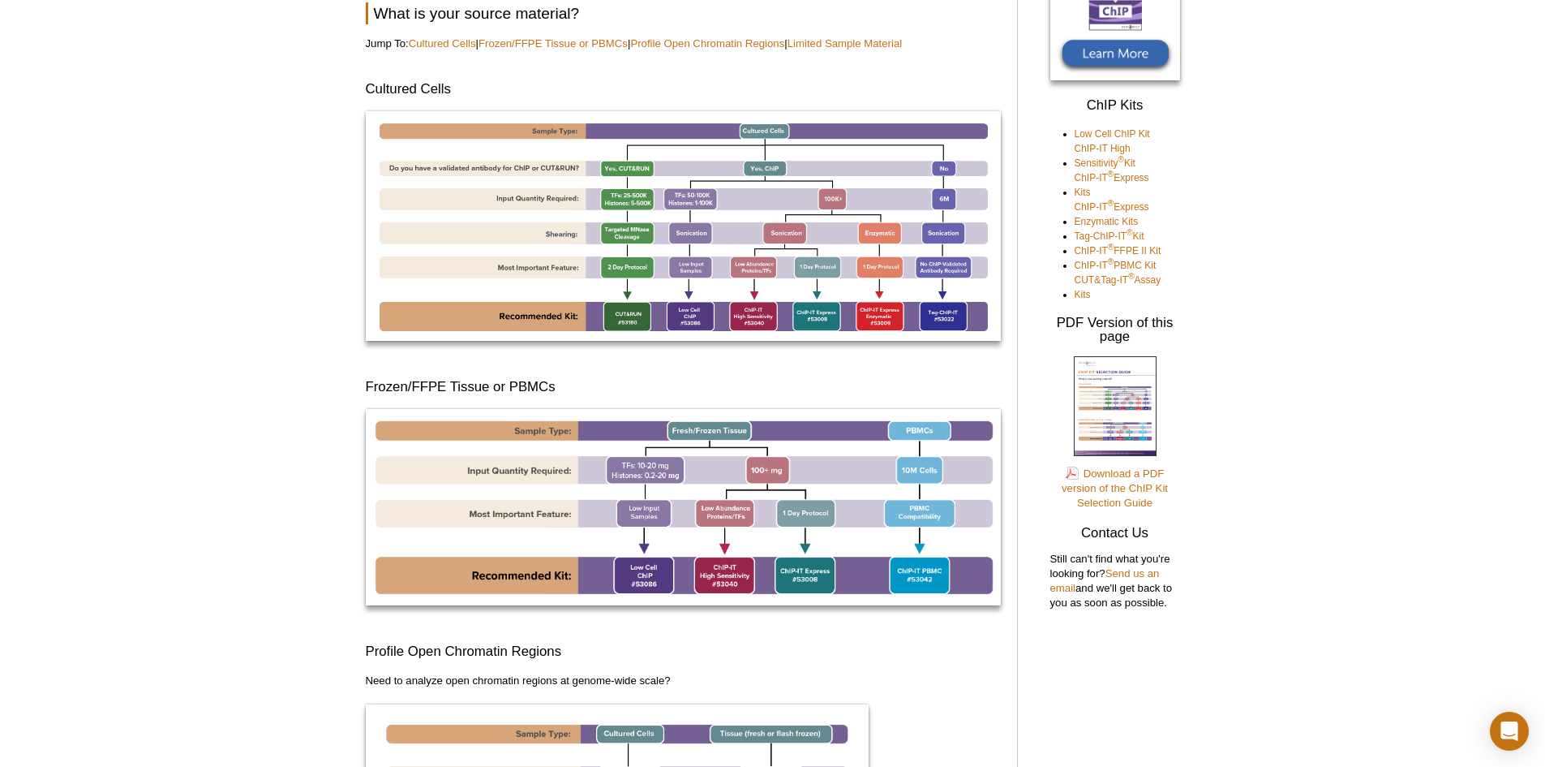
scroll to position [0, 0]
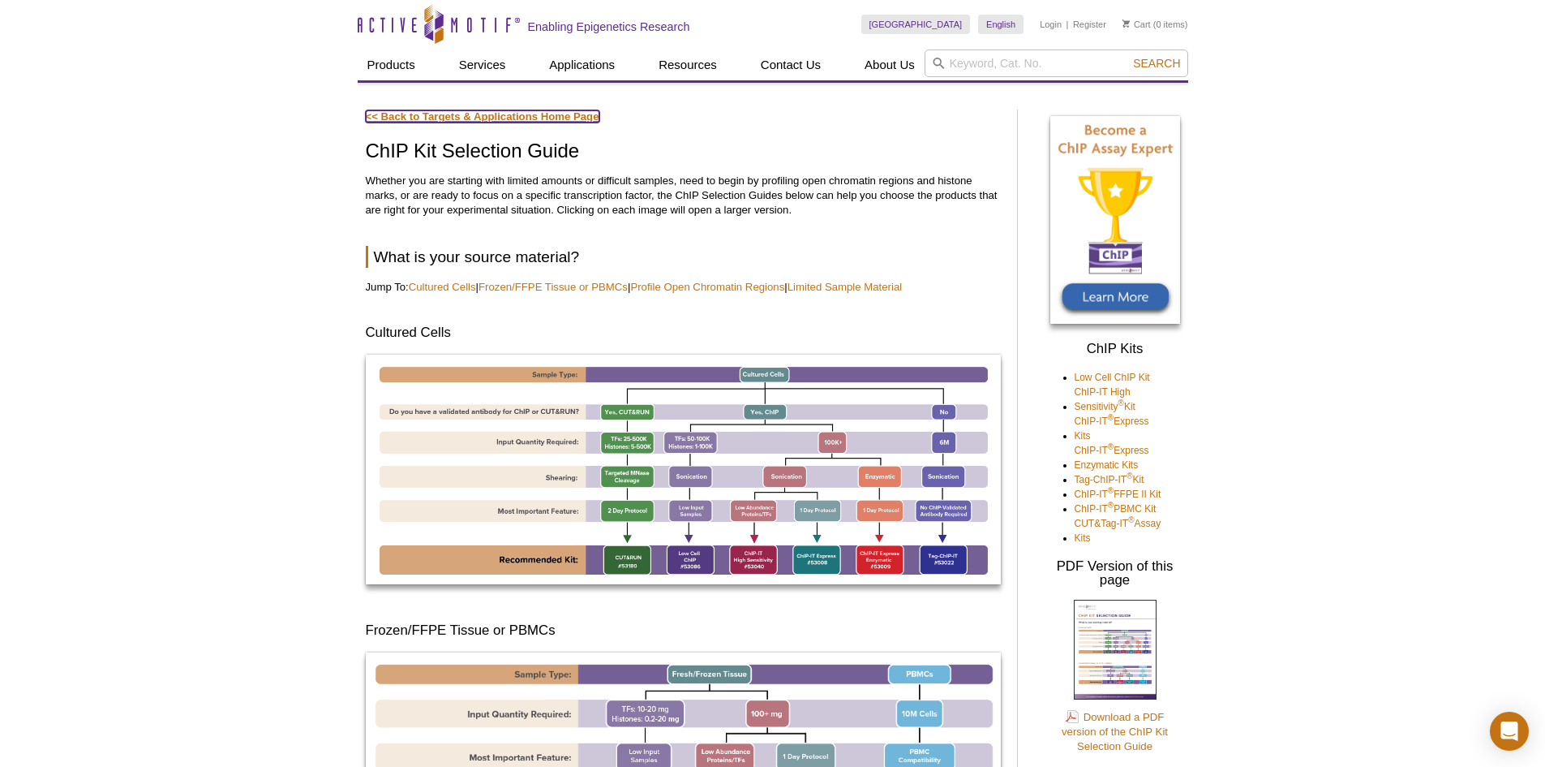
click at [427, 116] on link "<< Back to Targets & Applications Home Page" at bounding box center [483, 116] width 234 height 12
